Goal: Information Seeking & Learning: Learn about a topic

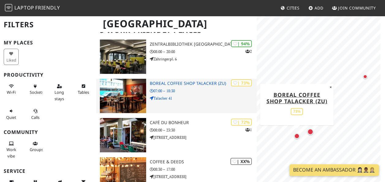
scroll to position [48, 0]
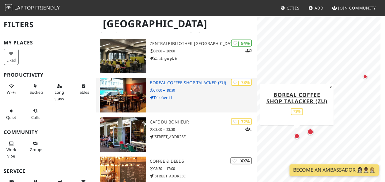
click at [122, 102] on img at bounding box center [123, 95] width 46 height 34
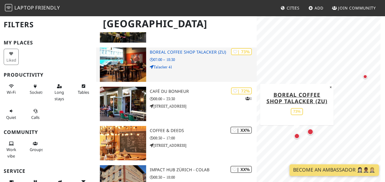
scroll to position [80, 0]
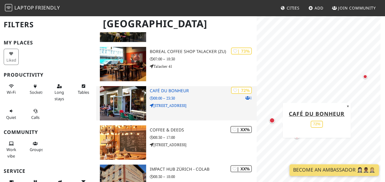
click at [116, 99] on img at bounding box center [123, 103] width 46 height 34
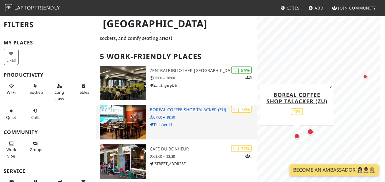
scroll to position [13, 0]
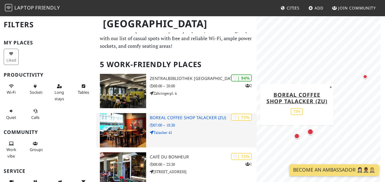
click at [177, 136] on div "| 73% Boreal Coffee Shop Talacker (ZU) 07:00 – 18:30 Talacker 41" at bounding box center [203, 130] width 107 height 34
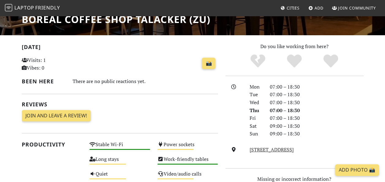
scroll to position [108, 0]
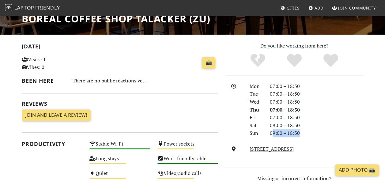
drag, startPoint x: 271, startPoint y: 132, endPoint x: 318, endPoint y: 135, distance: 47.3
click at [318, 135] on div "09:00 – 18:30" at bounding box center [316, 133] width 101 height 8
drag, startPoint x: 318, startPoint y: 135, endPoint x: 314, endPoint y: 131, distance: 6.3
click at [314, 131] on div "09:00 – 18:30" at bounding box center [316, 133] width 101 height 8
click at [306, 131] on div "09:00 – 18:30" at bounding box center [316, 133] width 101 height 8
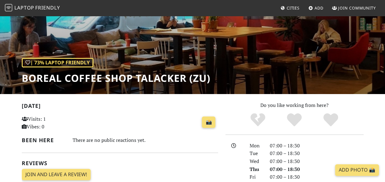
scroll to position [0, 0]
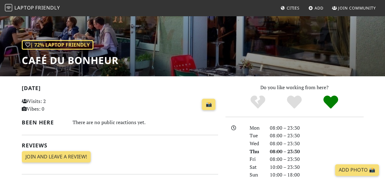
scroll to position [36, 0]
